Goal: Task Accomplishment & Management: Manage account settings

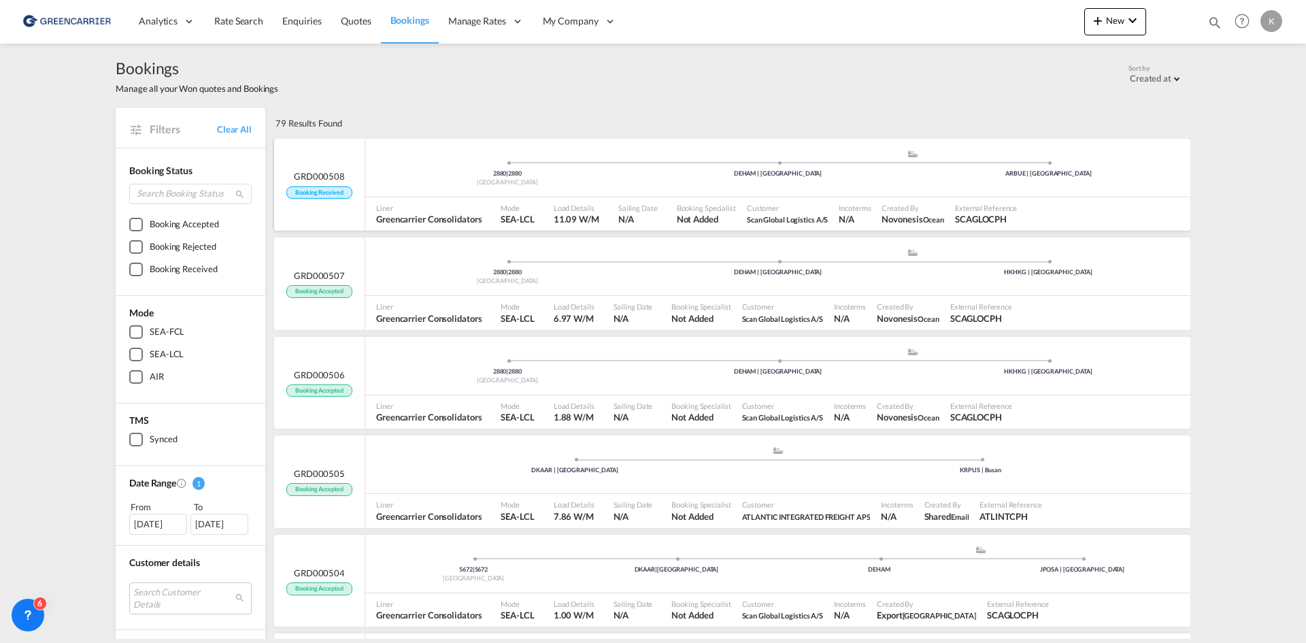
click at [680, 182] on div "2880 | 2880 [GEOGRAPHIC_DATA] .a{fill:#aaa8ad;} .a{fill:#aaa8ad;} DEHAM | [GEOG…" at bounding box center [777, 169] width 825 height 41
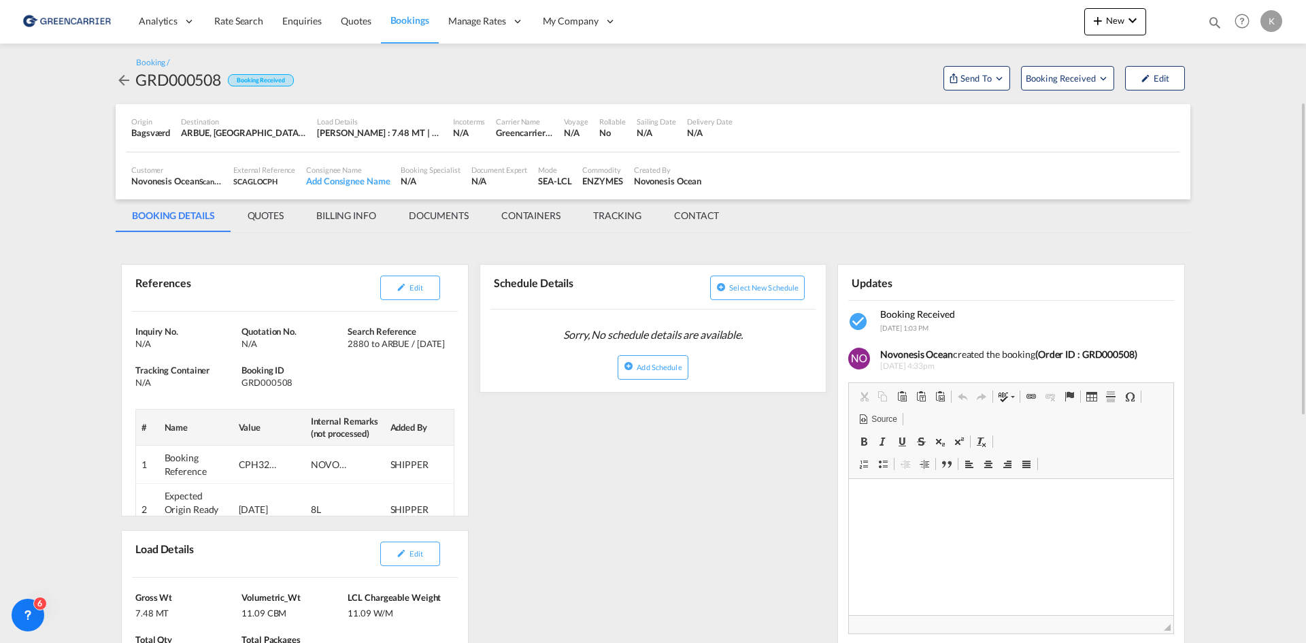
scroll to position [68, 0]
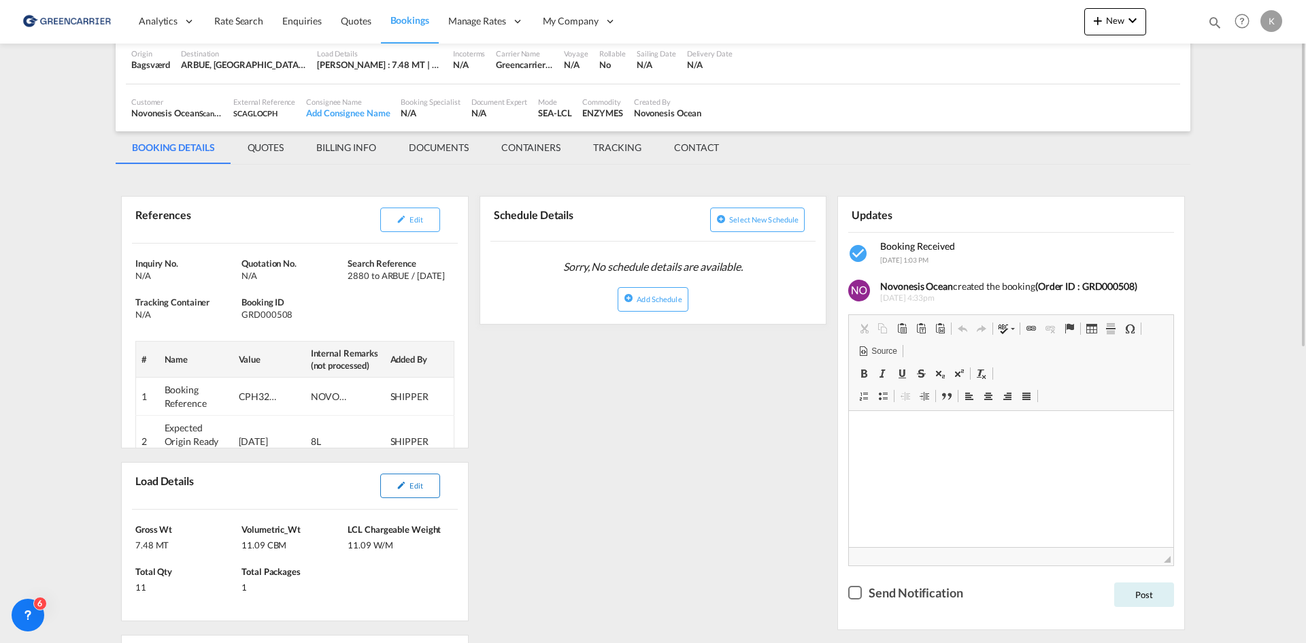
click at [429, 482] on button "Edit" at bounding box center [410, 485] width 60 height 24
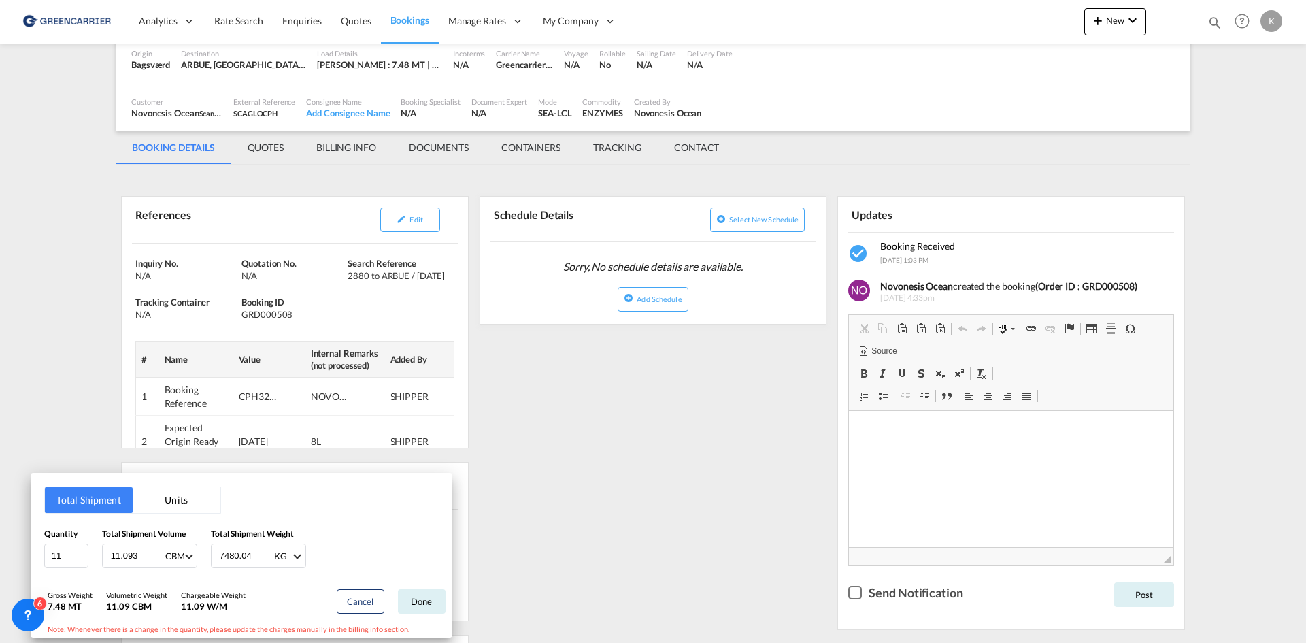
click at [622, 341] on div "Total Shipment Units Quantity 11 Total Shipment Volume 11.093 CBM CBM CFT Total…" at bounding box center [653, 321] width 1306 height 643
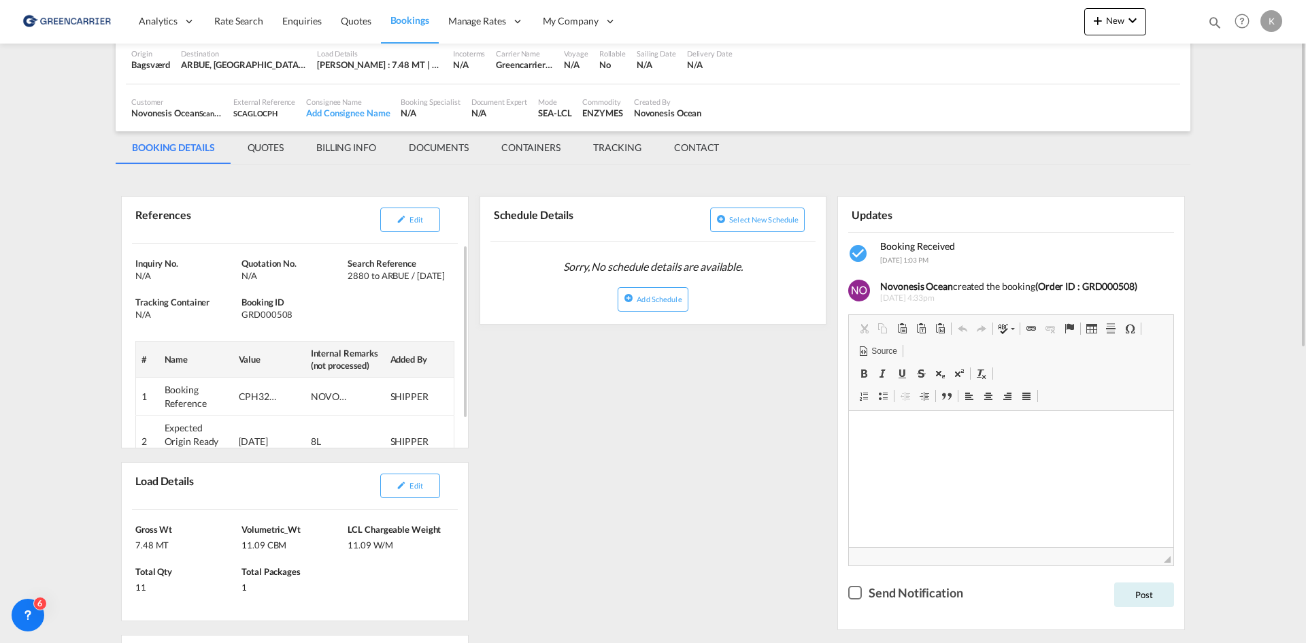
click at [256, 316] on div "GRD000508" at bounding box center [292, 314] width 103 height 12
copy div "GRD000508"
click at [422, 224] on button "Edit" at bounding box center [410, 219] width 60 height 24
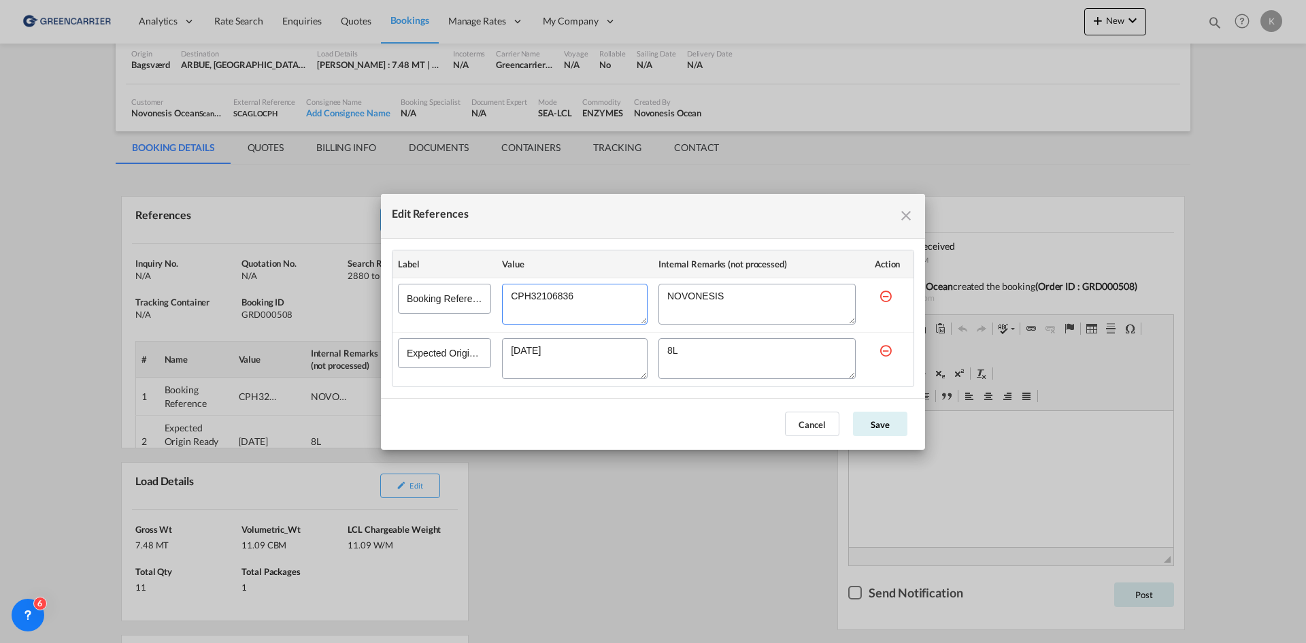
click at [521, 297] on textarea "Edit References" at bounding box center [575, 304] width 146 height 41
click at [522, 296] on textarea "Edit References" at bounding box center [575, 304] width 146 height 41
click at [912, 214] on md-icon "icon-close fg-AAA8AD cursor" at bounding box center [906, 215] width 16 height 16
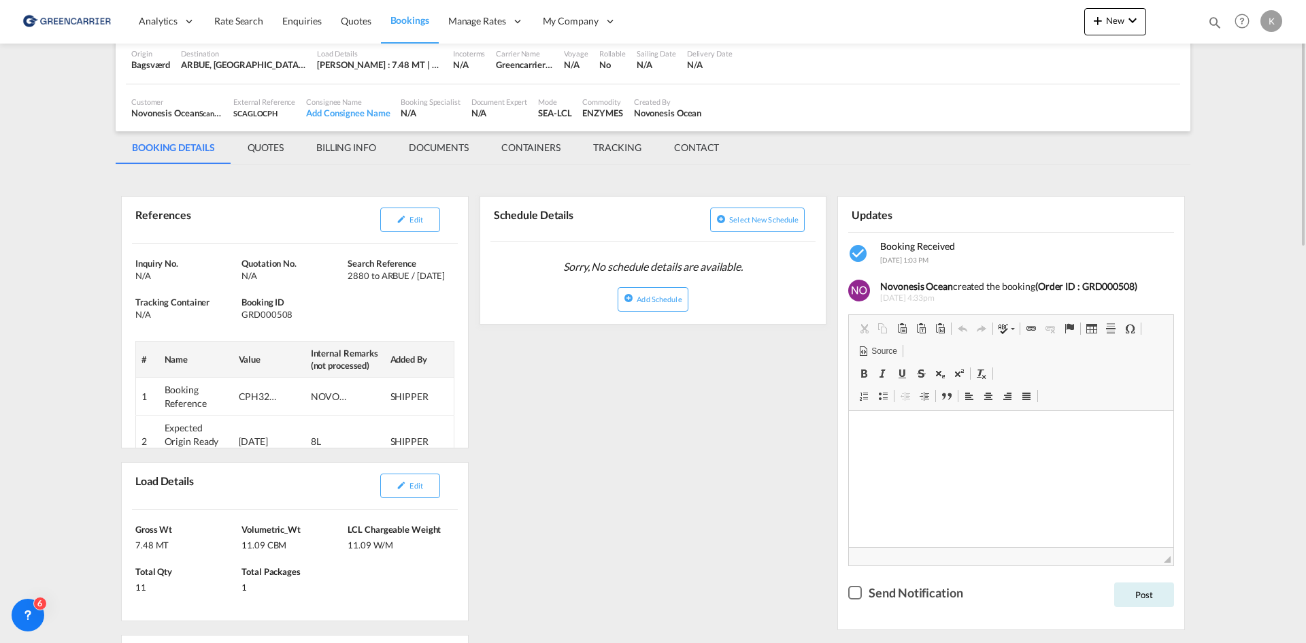
scroll to position [0, 0]
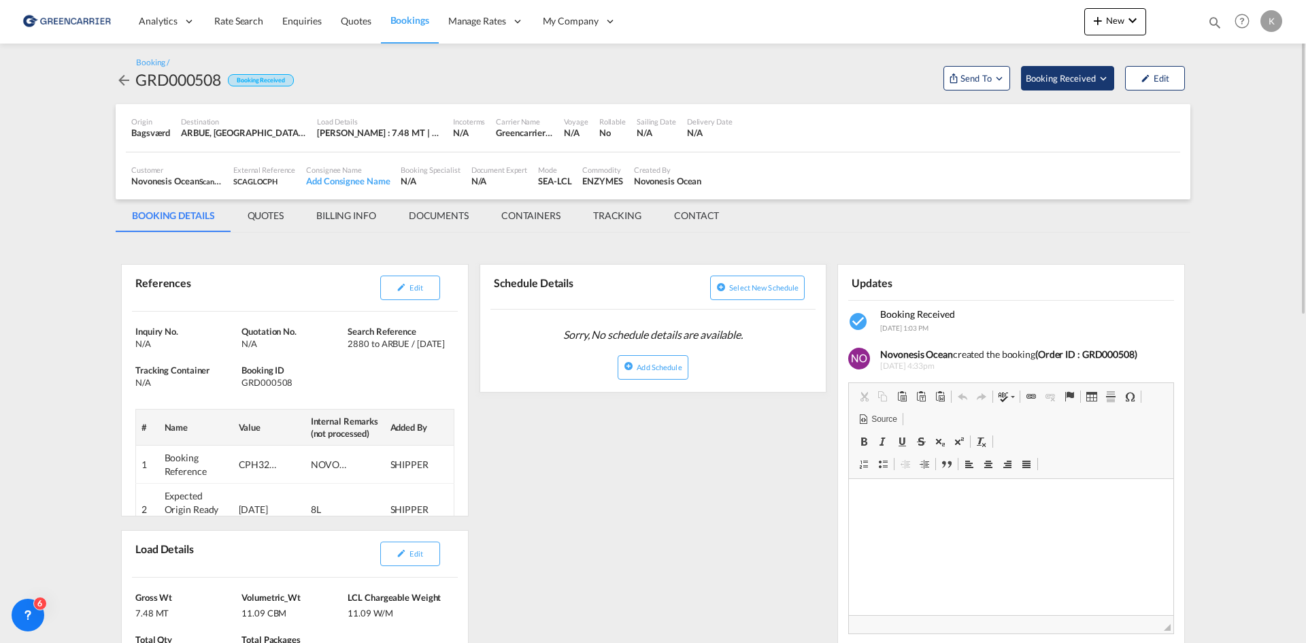
click at [1086, 81] on span "Booking Received" at bounding box center [1061, 78] width 71 height 14
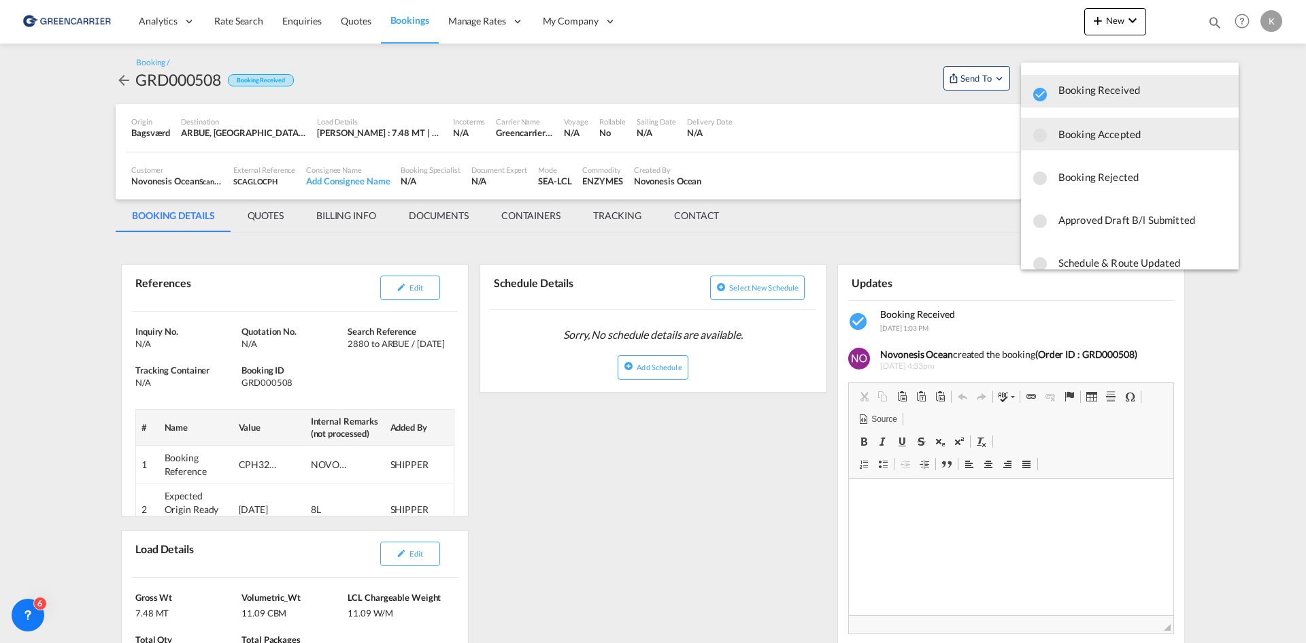
click at [1071, 141] on span "Booking Accepted" at bounding box center [1142, 134] width 169 height 24
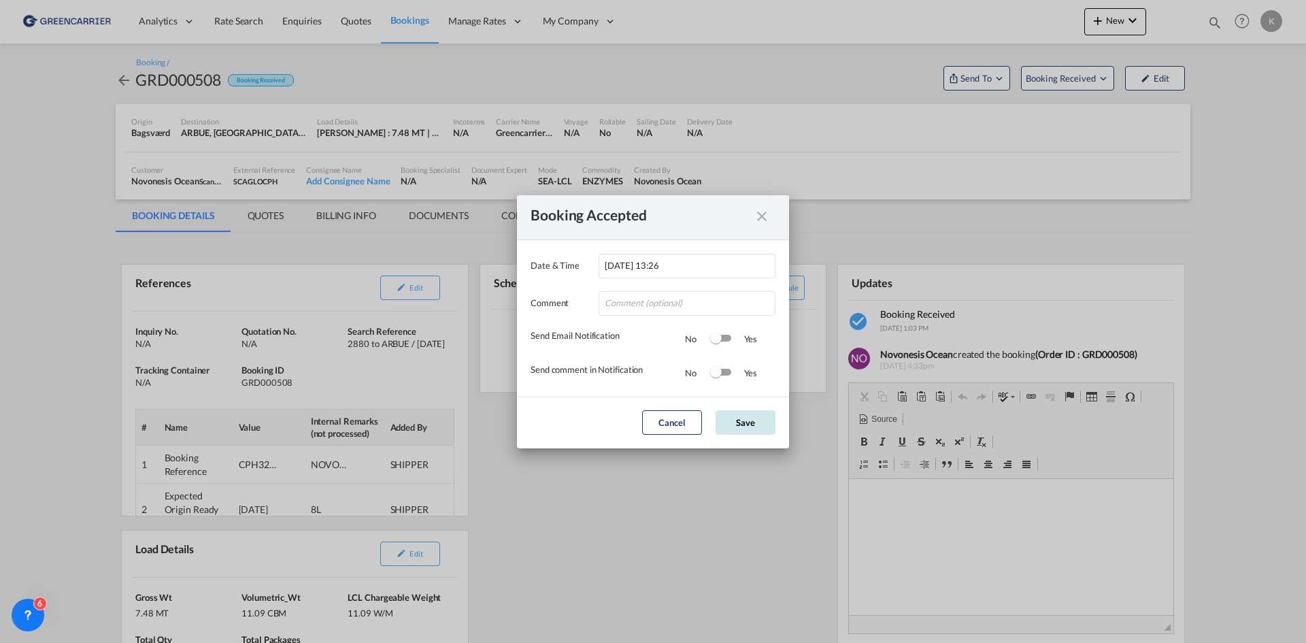
click at [754, 427] on button "Save" at bounding box center [746, 422] width 60 height 24
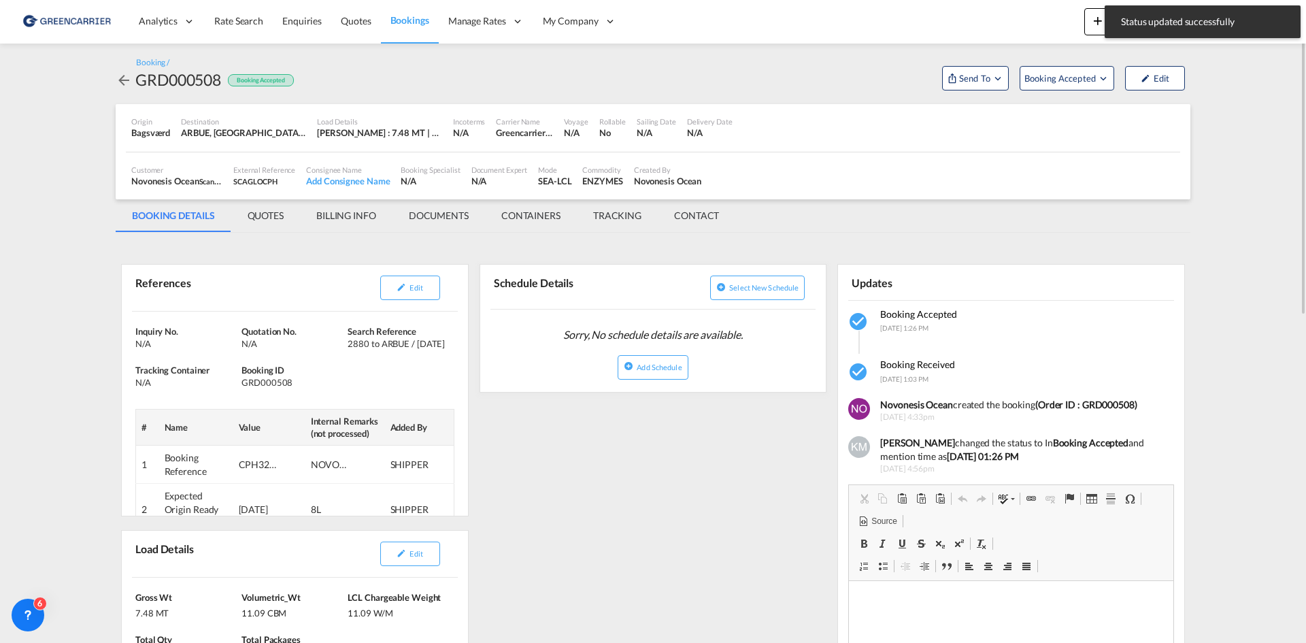
click at [123, 81] on md-icon "icon-arrow-left" at bounding box center [124, 80] width 16 height 16
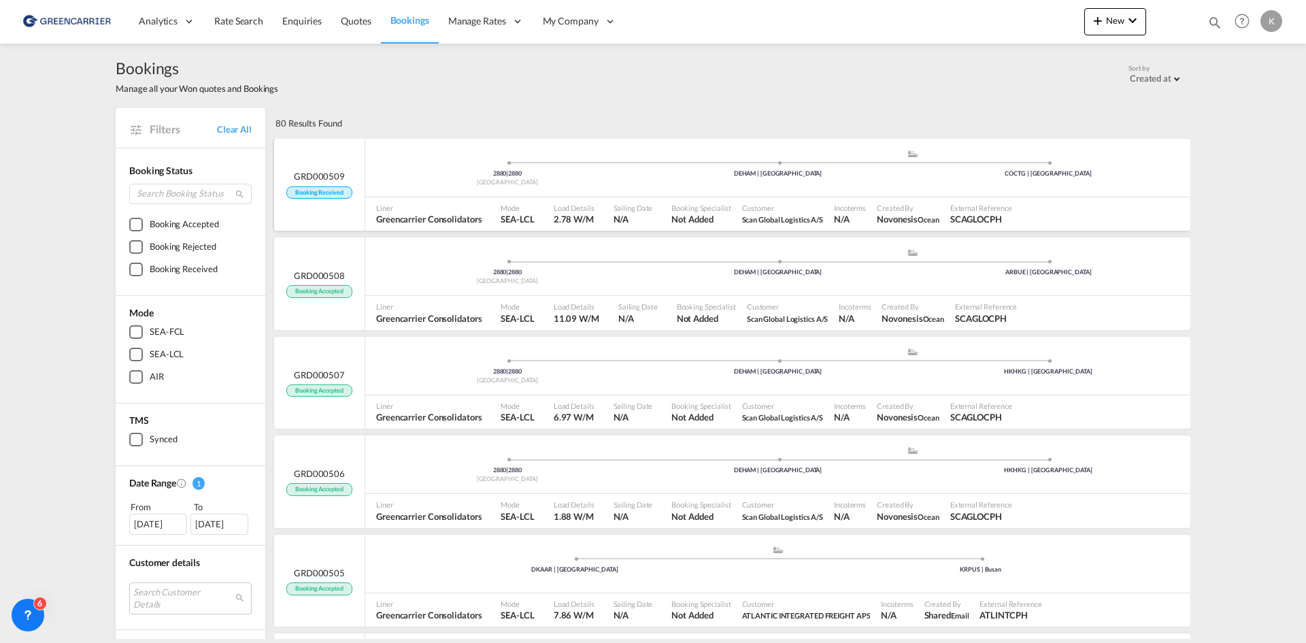
click at [615, 157] on div "2880 | 2880 [GEOGRAPHIC_DATA] .a{fill:#aaa8ad;} .a{fill:#aaa8ad;} DEHAM | [GEOG…" at bounding box center [777, 169] width 825 height 41
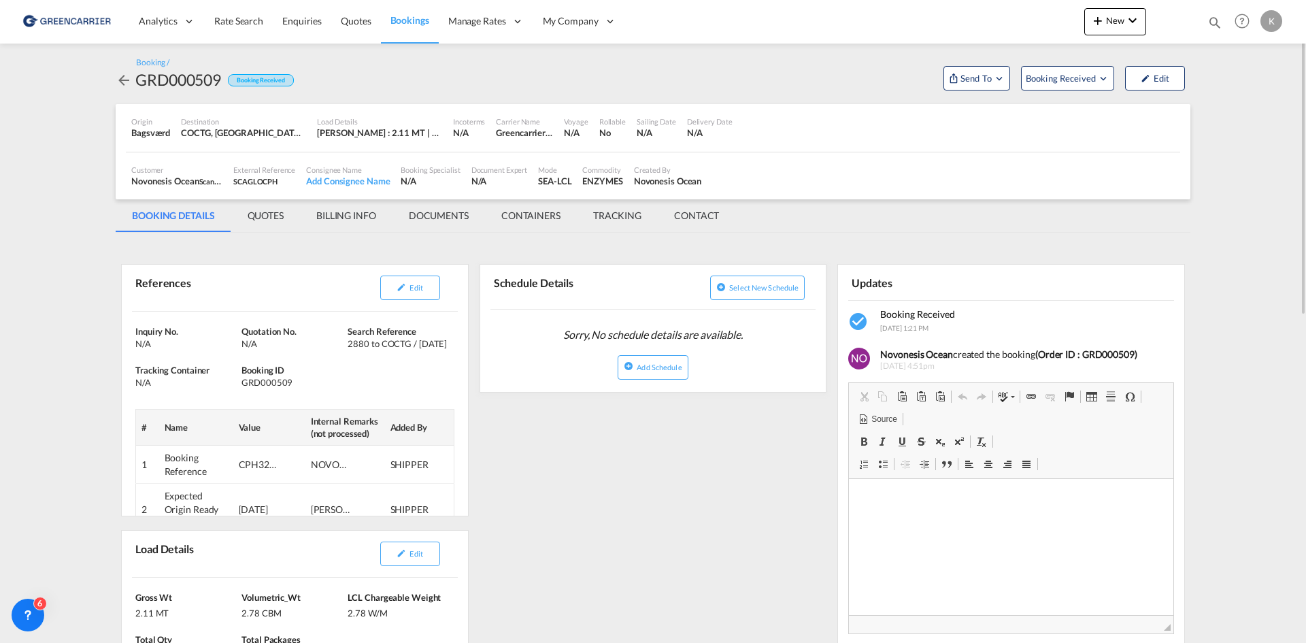
scroll to position [136, 0]
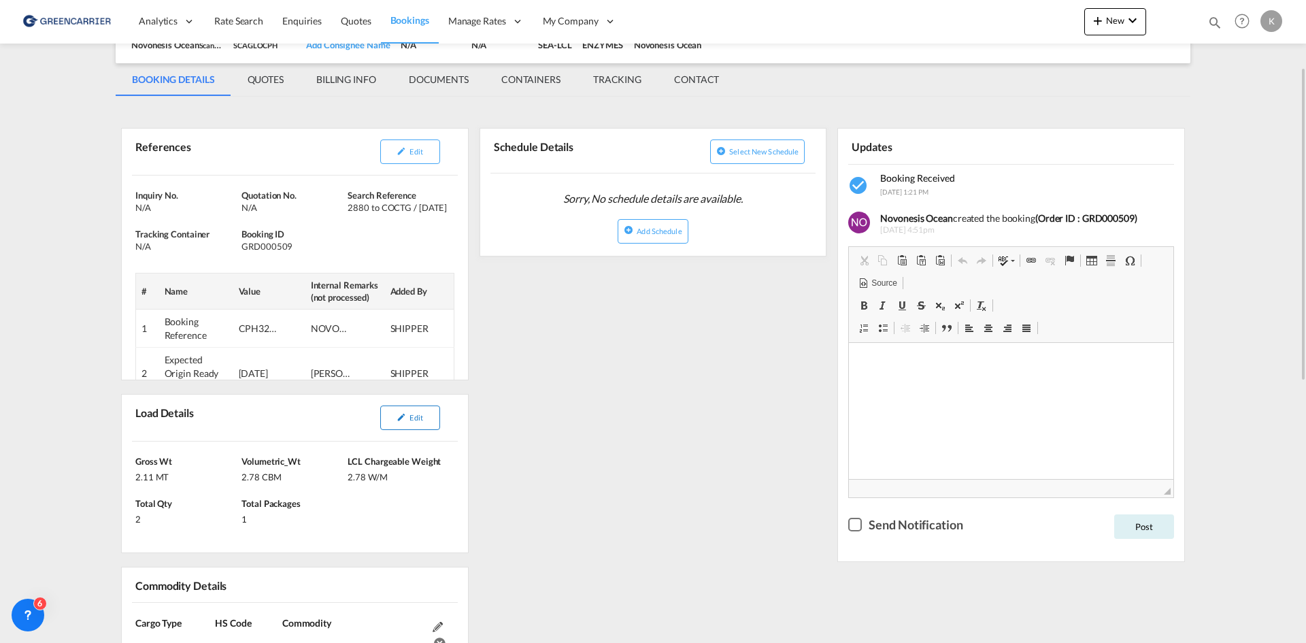
click at [422, 415] on span "Edit" at bounding box center [415, 417] width 13 height 9
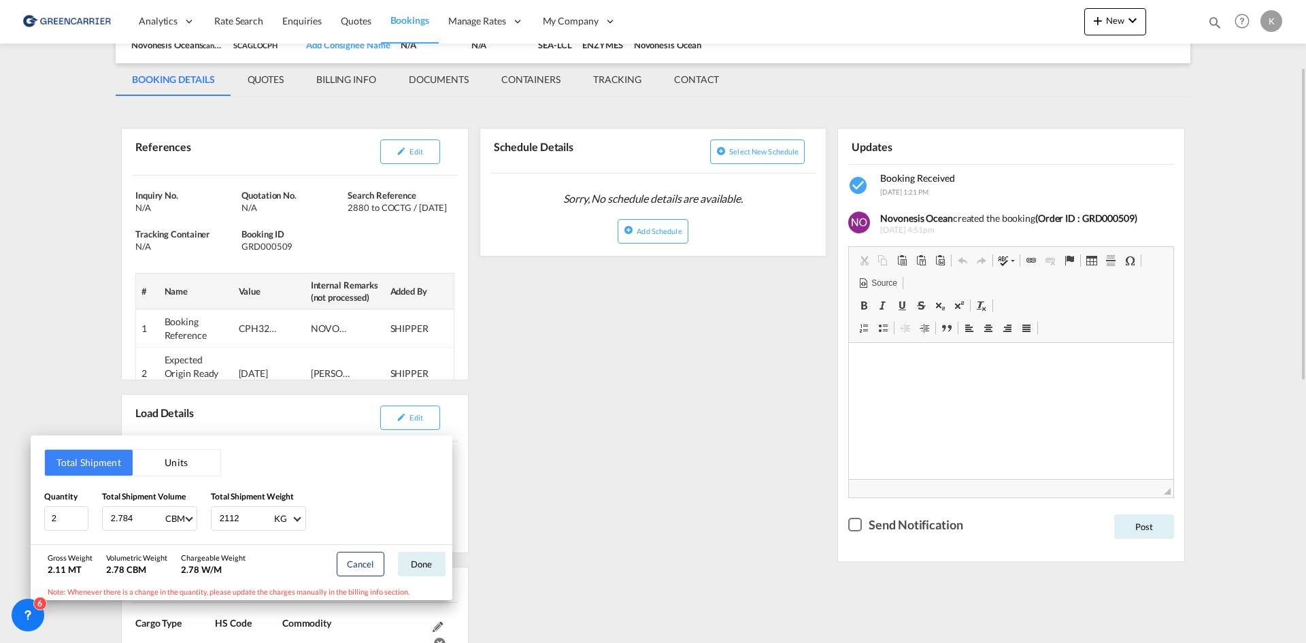
drag, startPoint x: 523, startPoint y: 354, endPoint x: 494, endPoint y: 346, distance: 30.4
click at [523, 354] on div "Total Shipment Units Quantity 2 Total Shipment Volume 2.784 CBM CBM CFT Total S…" at bounding box center [653, 321] width 1306 height 643
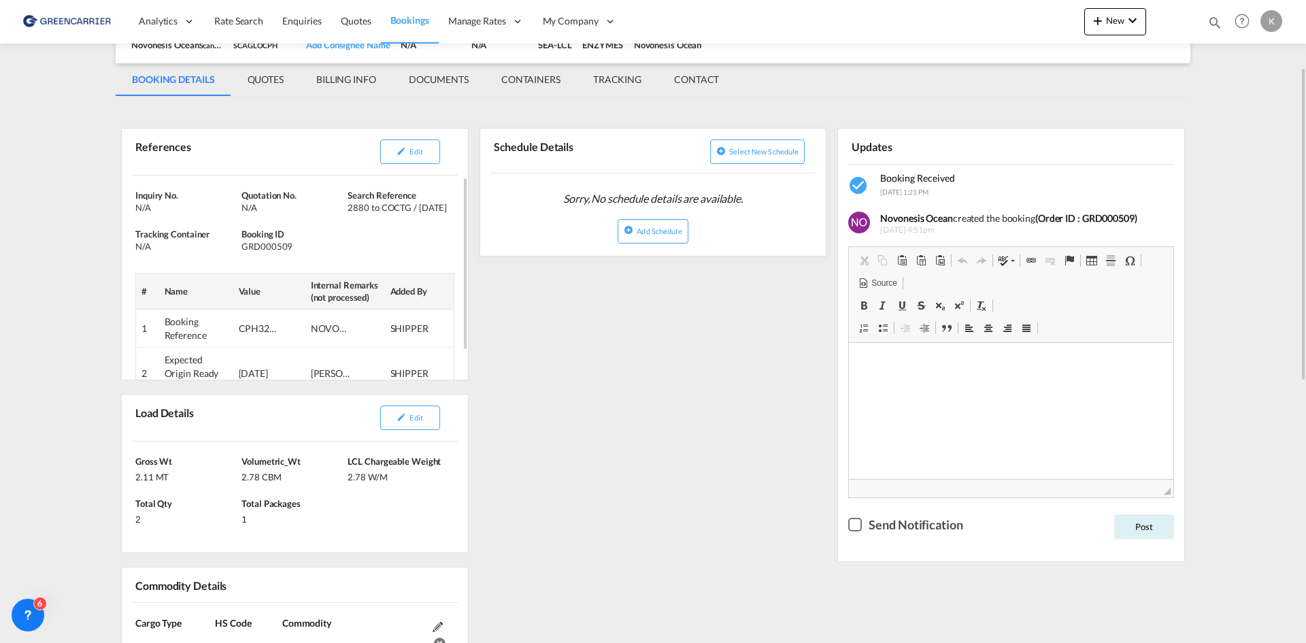
click at [269, 247] on div "GRD000509" at bounding box center [292, 246] width 103 height 12
copy div "GRD000509"
click at [441, 146] on div "Edit" at bounding box center [372, 151] width 160 height 35
click at [405, 156] on button "Edit" at bounding box center [410, 151] width 60 height 24
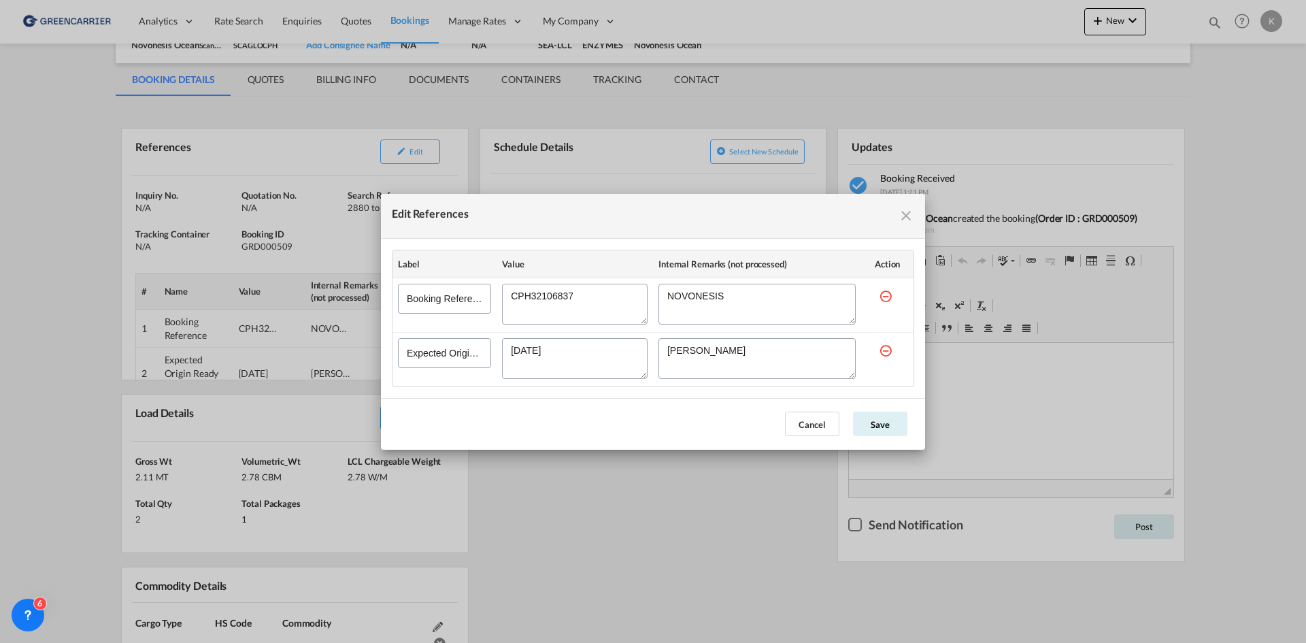
click at [563, 301] on textarea "Edit References" at bounding box center [575, 304] width 146 height 41
click at [563, 300] on textarea "Edit References" at bounding box center [575, 304] width 146 height 41
click at [830, 435] on button "Cancel" at bounding box center [812, 424] width 54 height 24
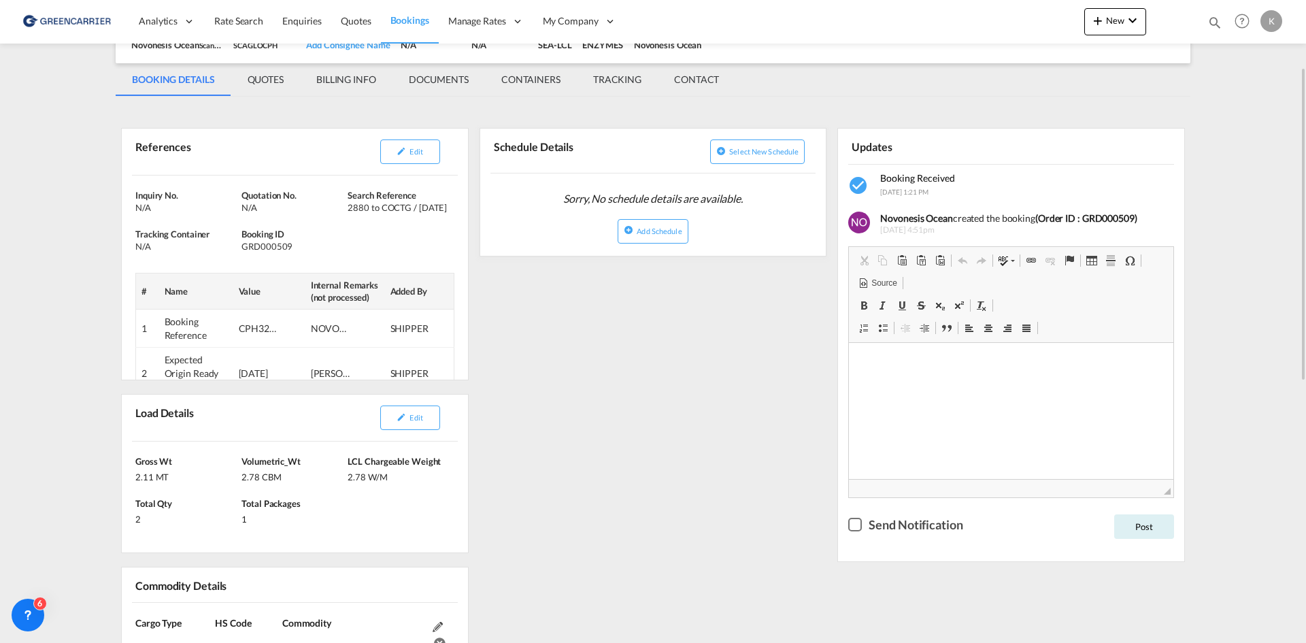
scroll to position [0, 0]
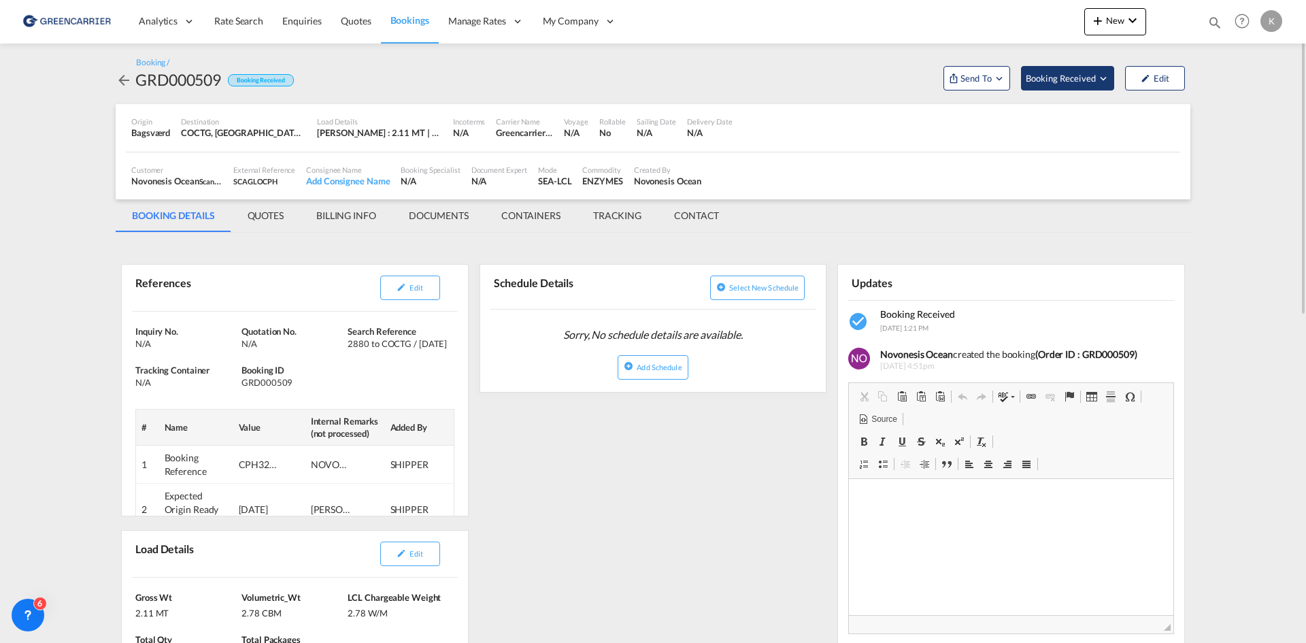
click at [1091, 86] on button "Booking Received" at bounding box center [1067, 78] width 93 height 24
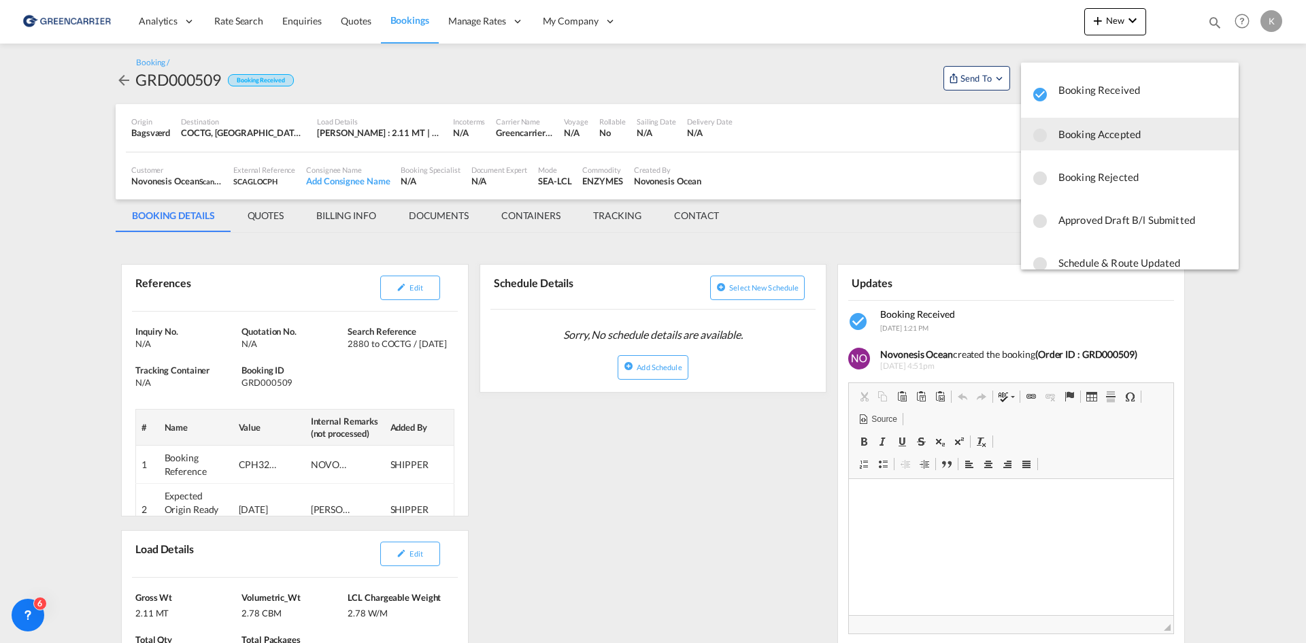
click at [1073, 135] on span "Booking Accepted" at bounding box center [1142, 134] width 169 height 24
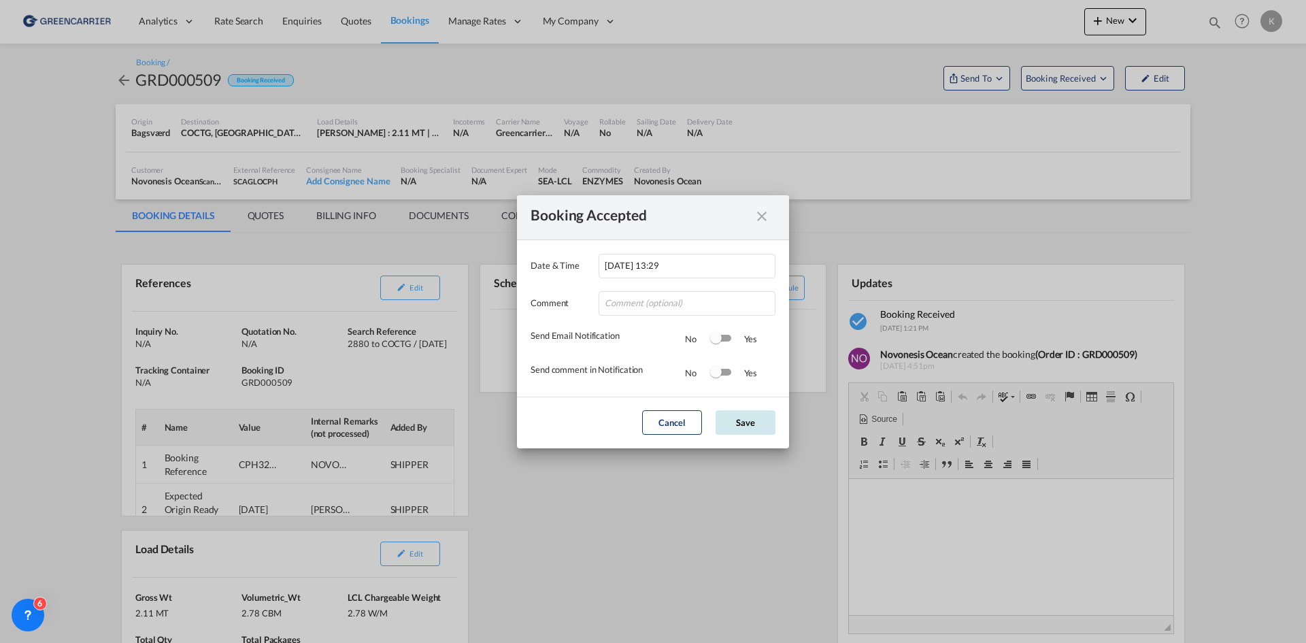
click at [769, 430] on button "Save" at bounding box center [746, 422] width 60 height 24
